Goal: Task Accomplishment & Management: Manage account settings

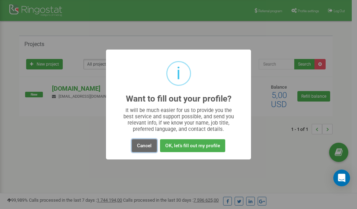
click at [144, 144] on button "Cancel" at bounding box center [144, 145] width 25 height 13
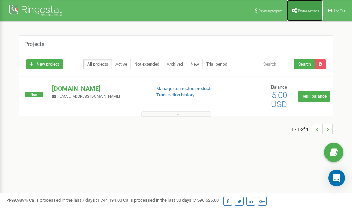
click at [304, 12] on span "Profile settings" at bounding box center [308, 11] width 21 height 4
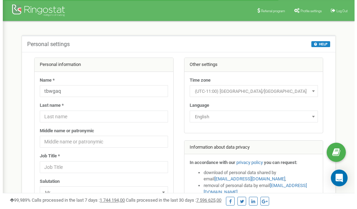
scroll to position [35, 0]
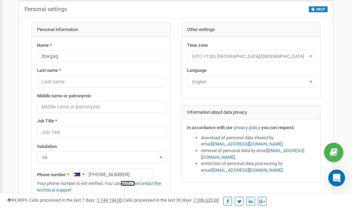
click at [130, 184] on link "verify it" at bounding box center [128, 183] width 14 height 5
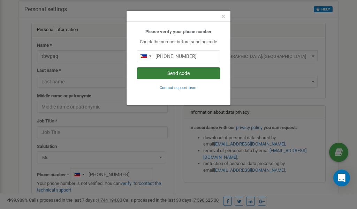
click at [187, 74] on button "Send code" at bounding box center [178, 73] width 83 height 12
